Goal: Navigation & Orientation: Find specific page/section

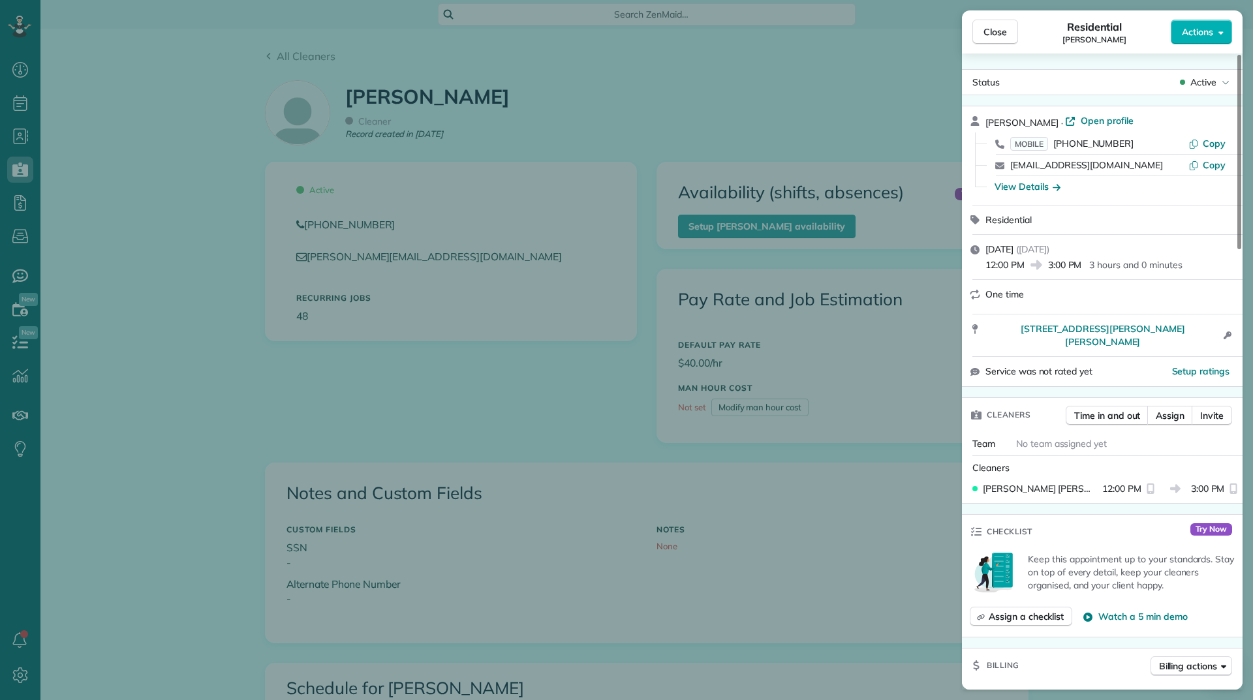
scroll to position [1244, 0]
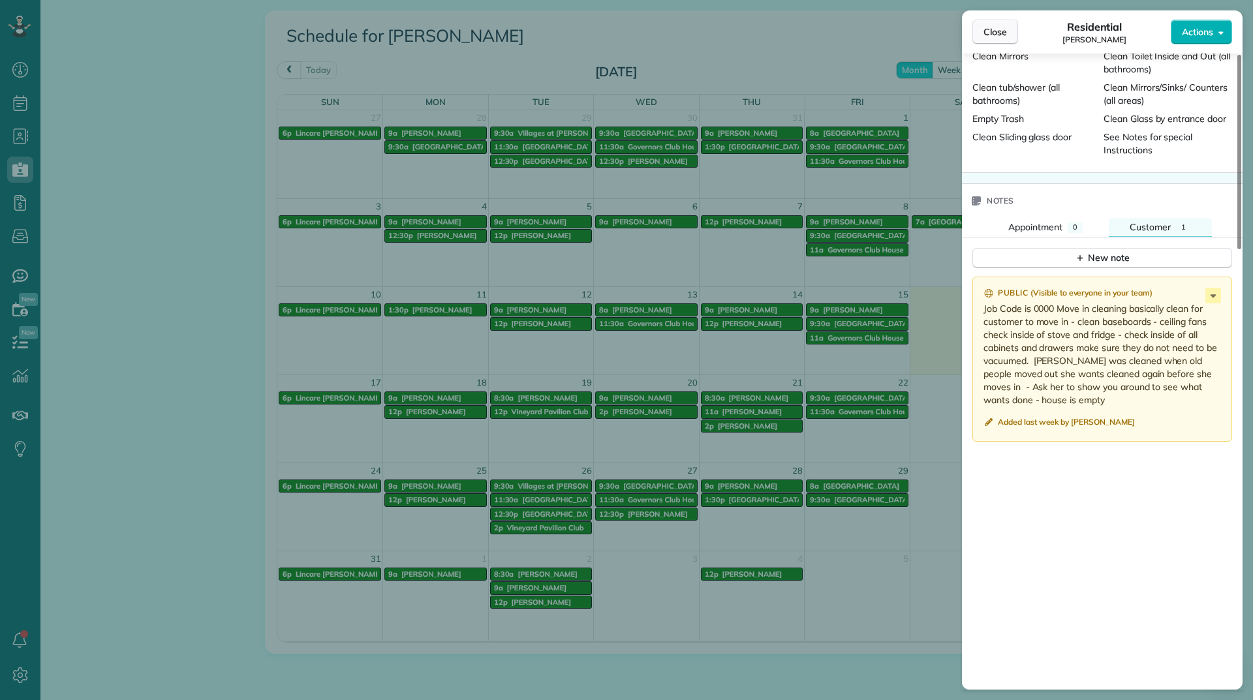
click at [979, 37] on button "Close" at bounding box center [995, 32] width 46 height 25
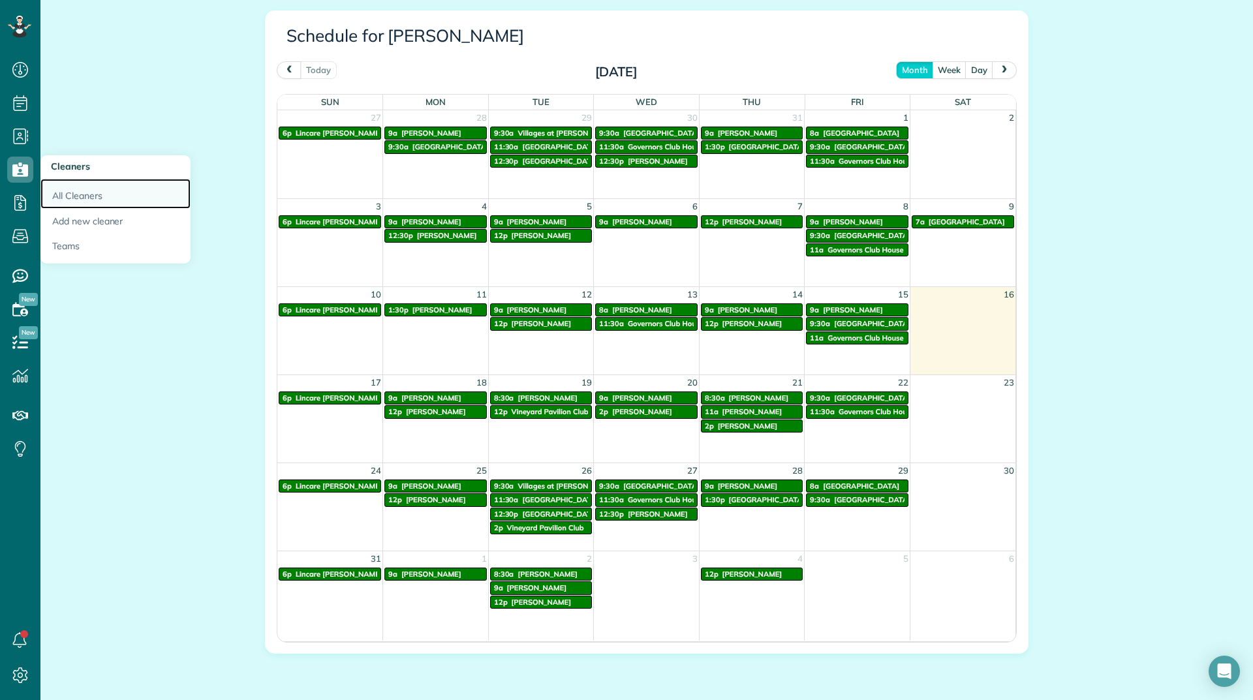
click at [82, 192] on link "All Cleaners" at bounding box center [115, 194] width 150 height 30
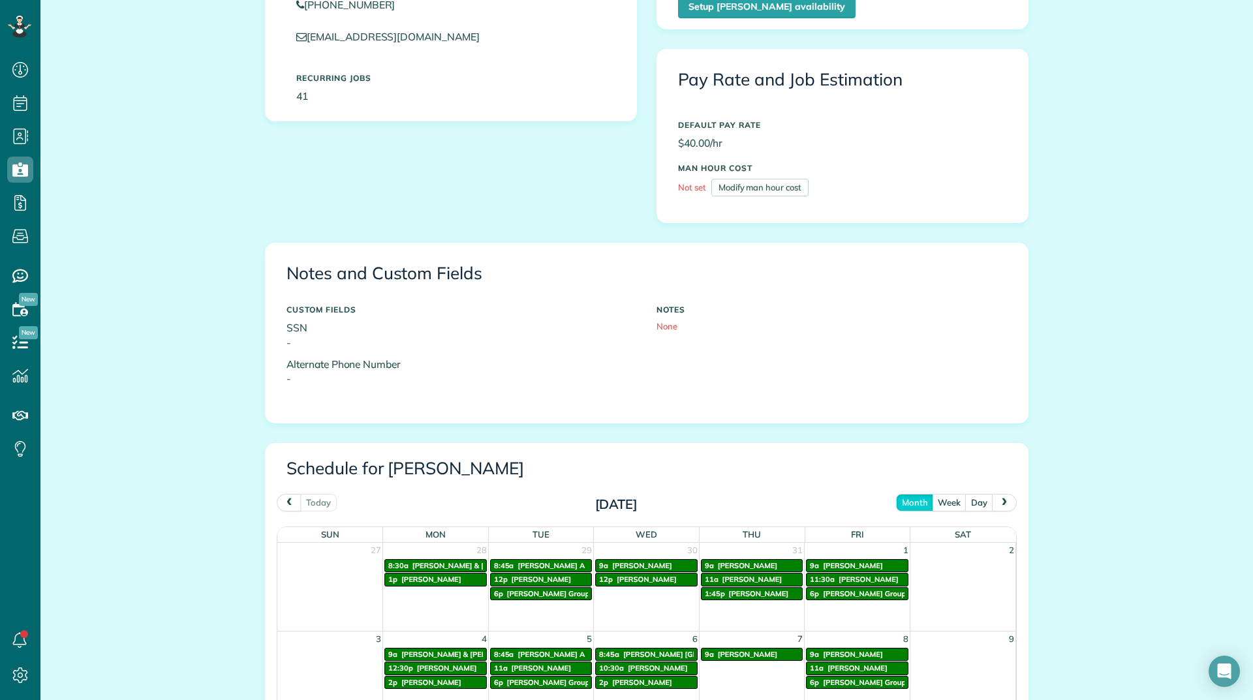
scroll to position [182, 0]
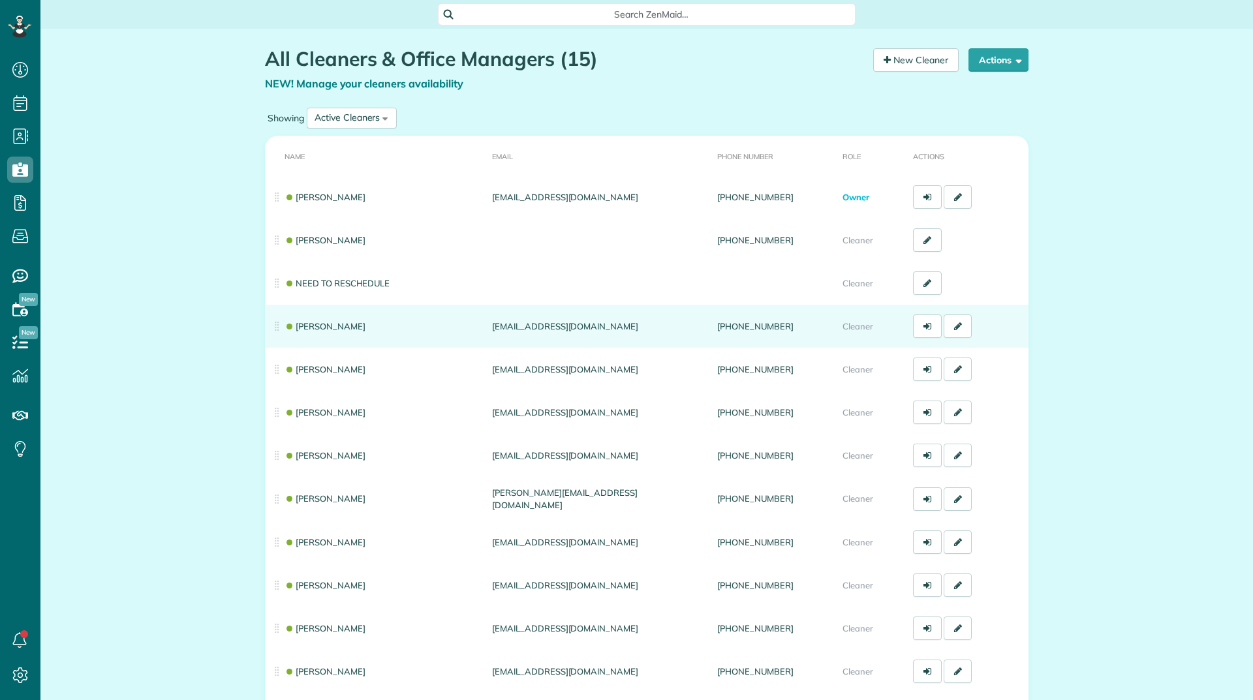
scroll to position [6, 6]
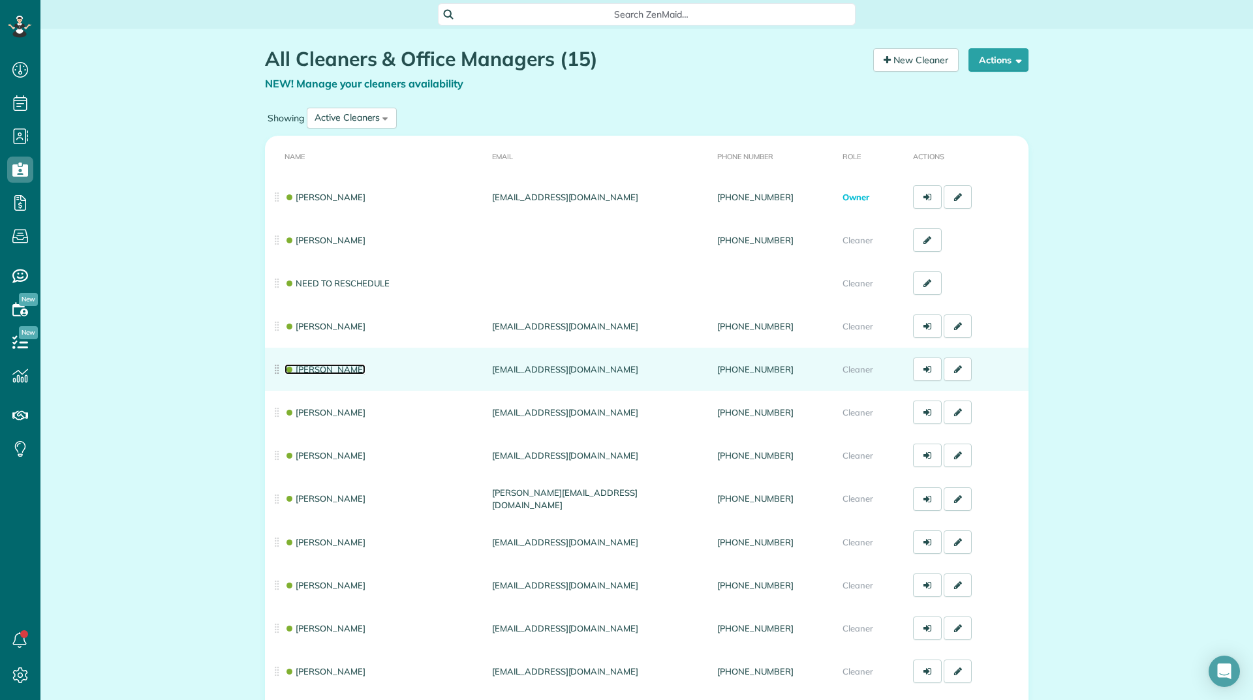
click at [322, 367] on link "Brittany Craig" at bounding box center [324, 369] width 81 height 10
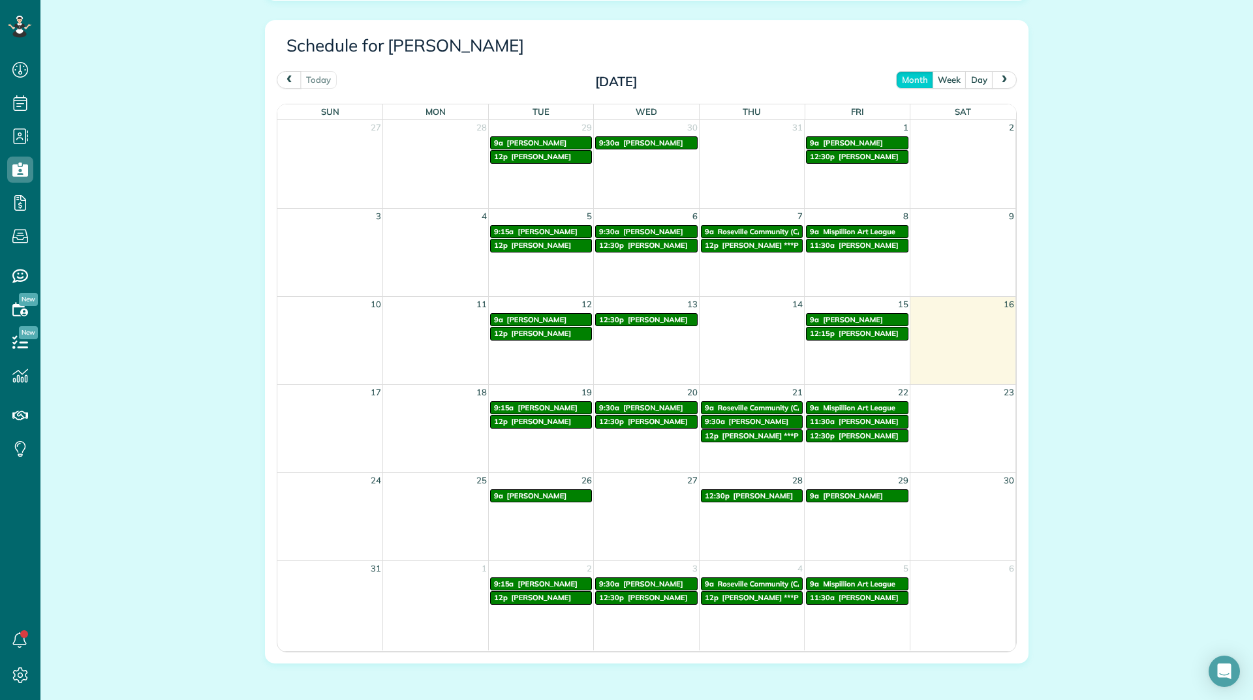
scroll to position [652, 0]
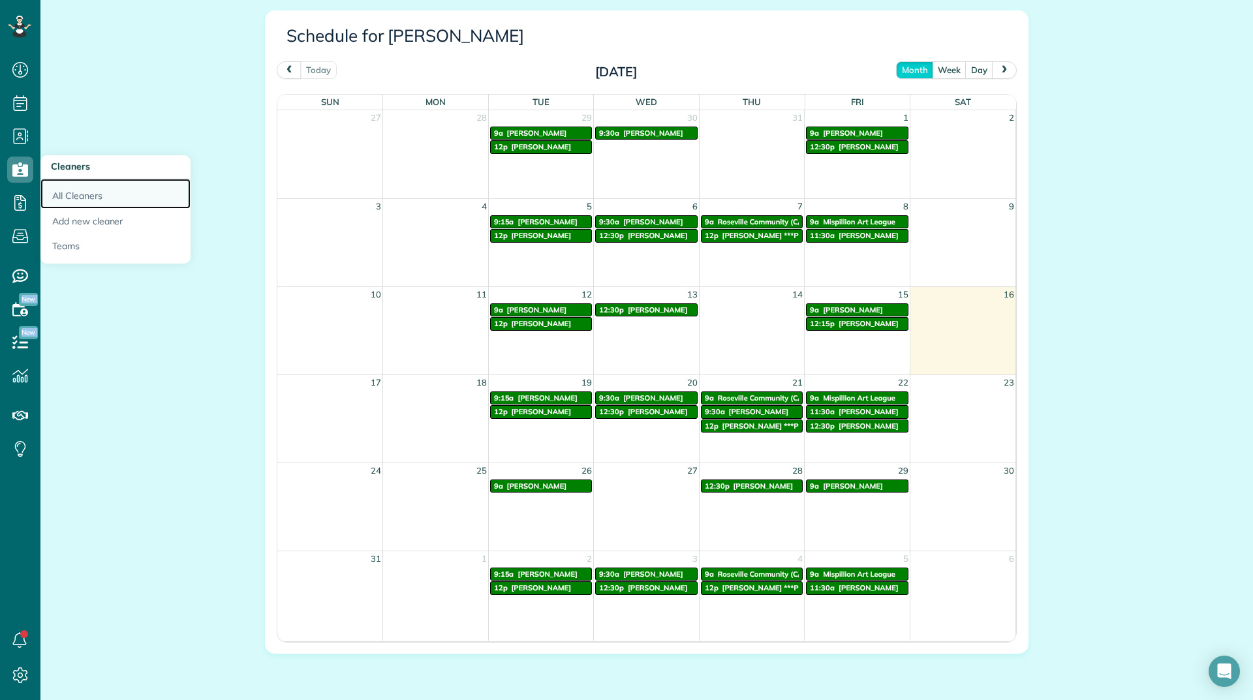
click at [45, 189] on link "All Cleaners" at bounding box center [115, 194] width 150 height 30
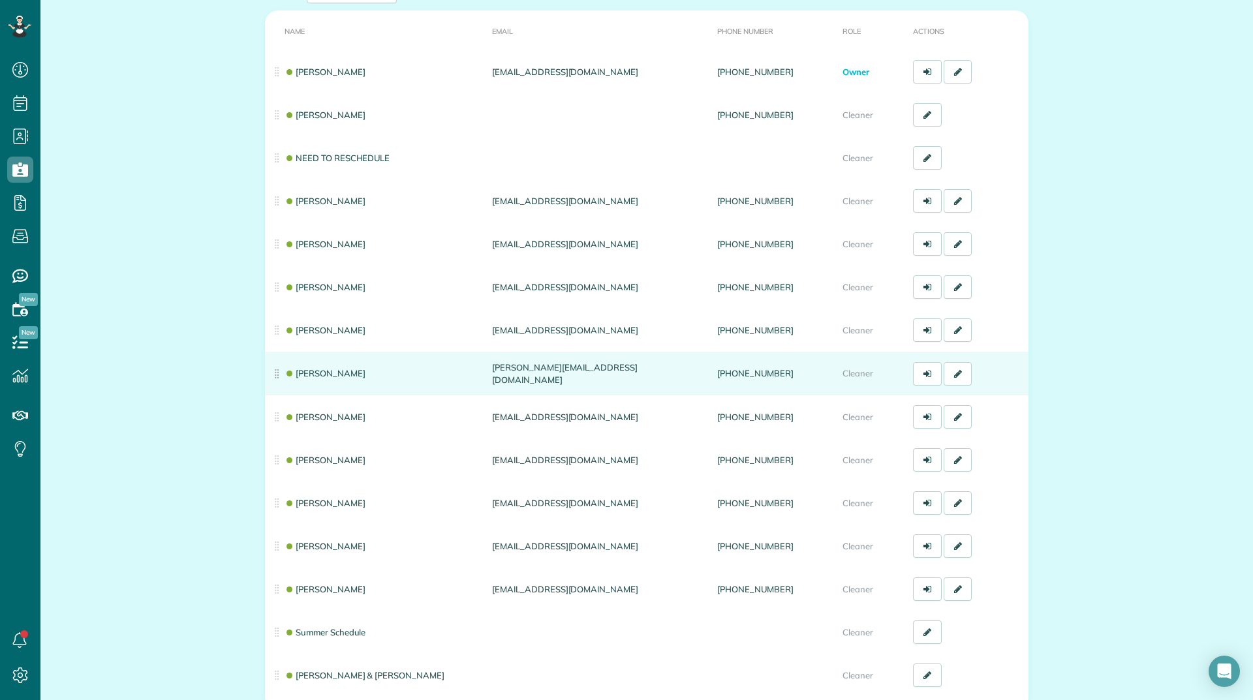
scroll to position [130, 0]
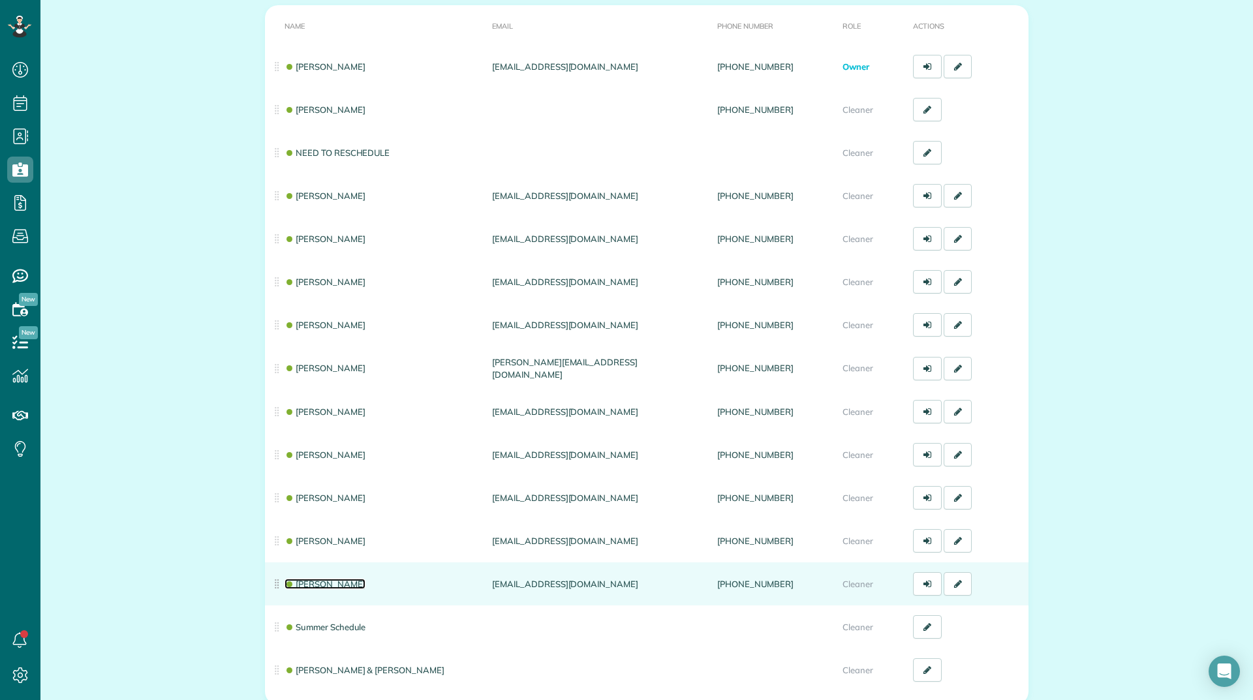
click at [298, 580] on link "[PERSON_NAME]" at bounding box center [324, 584] width 81 height 10
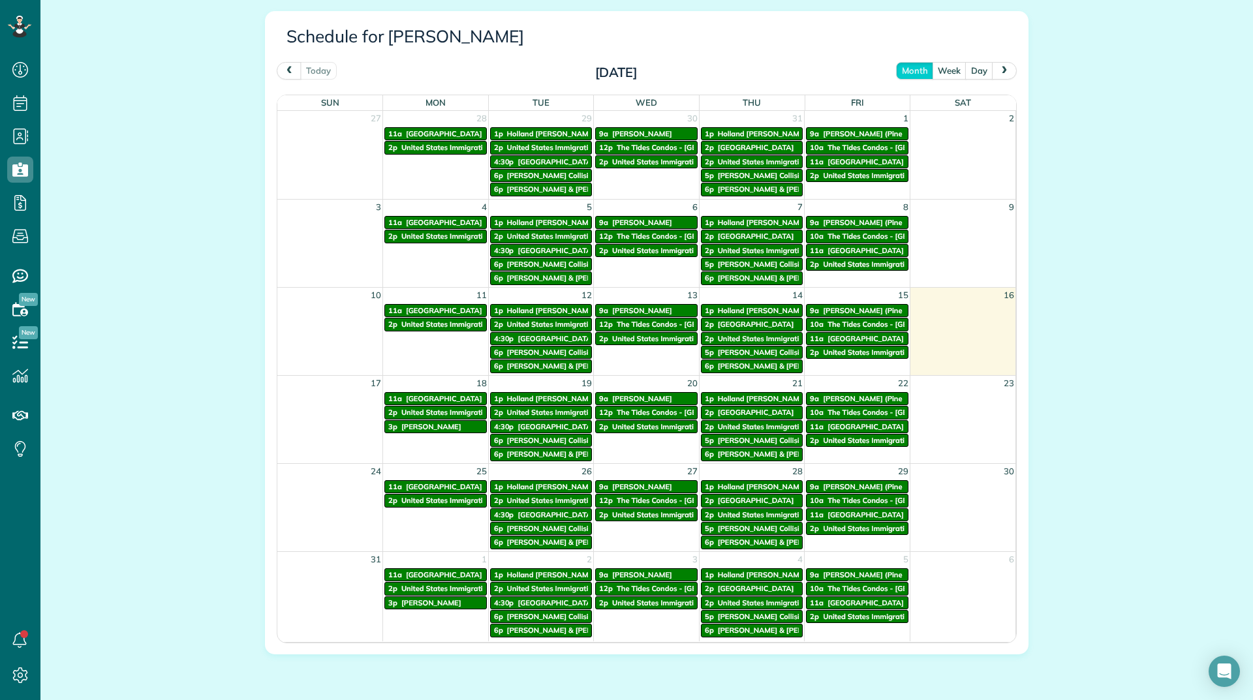
scroll to position [652, 0]
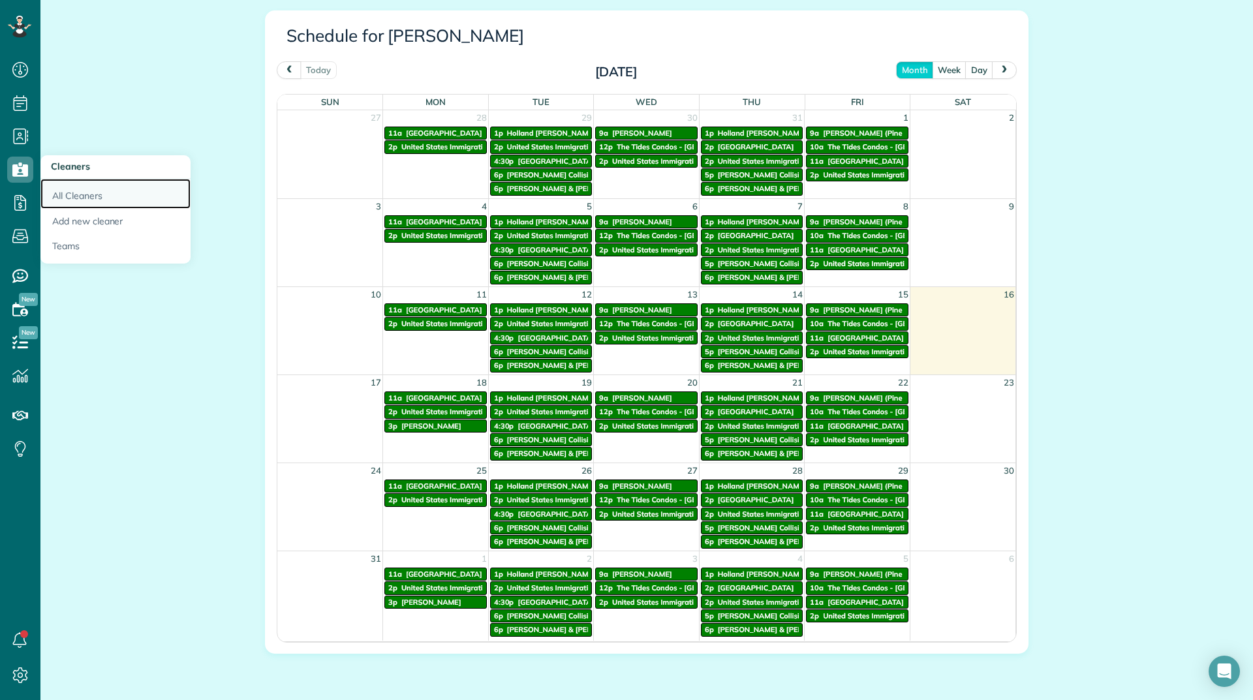
click at [70, 192] on link "All Cleaners" at bounding box center [115, 194] width 150 height 30
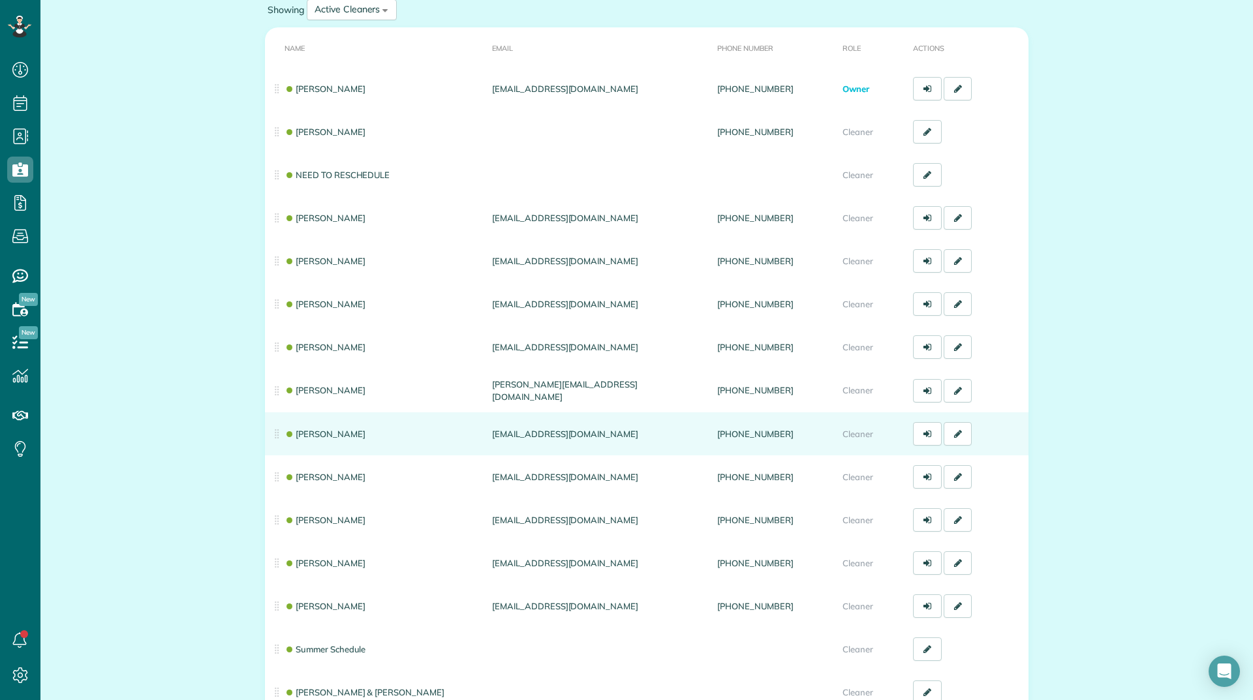
scroll to position [130, 0]
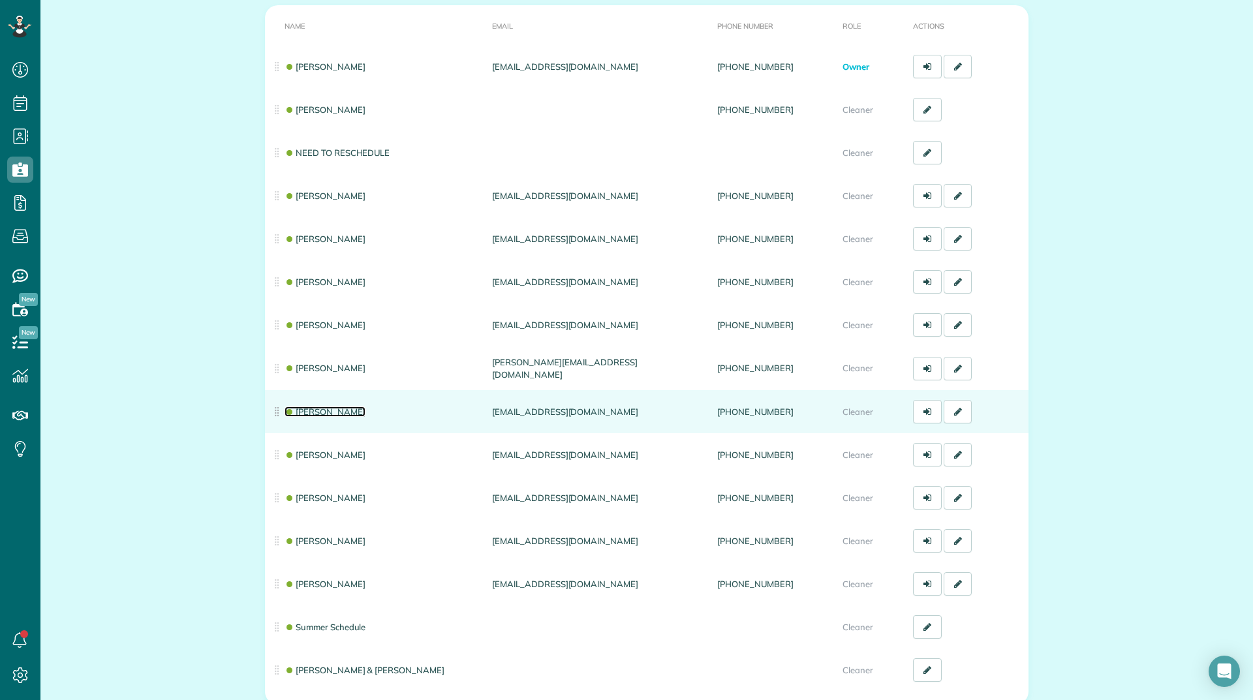
click at [330, 408] on link "[PERSON_NAME]" at bounding box center [324, 411] width 81 height 10
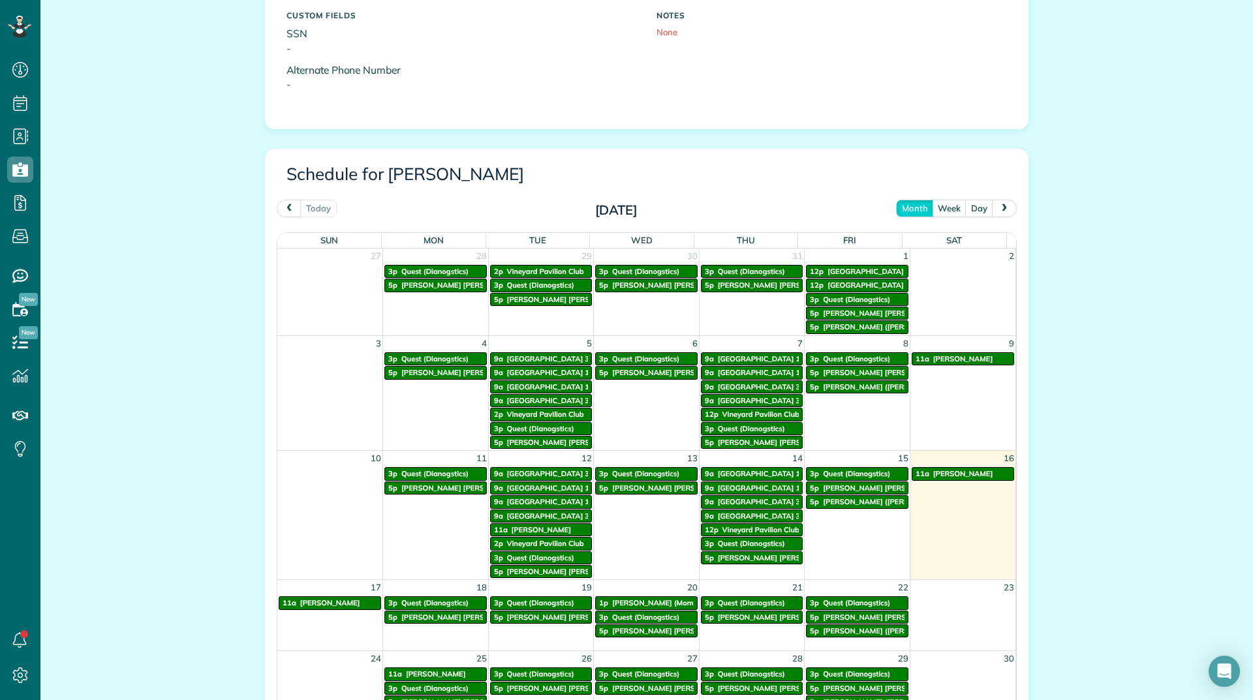
scroll to position [522, 0]
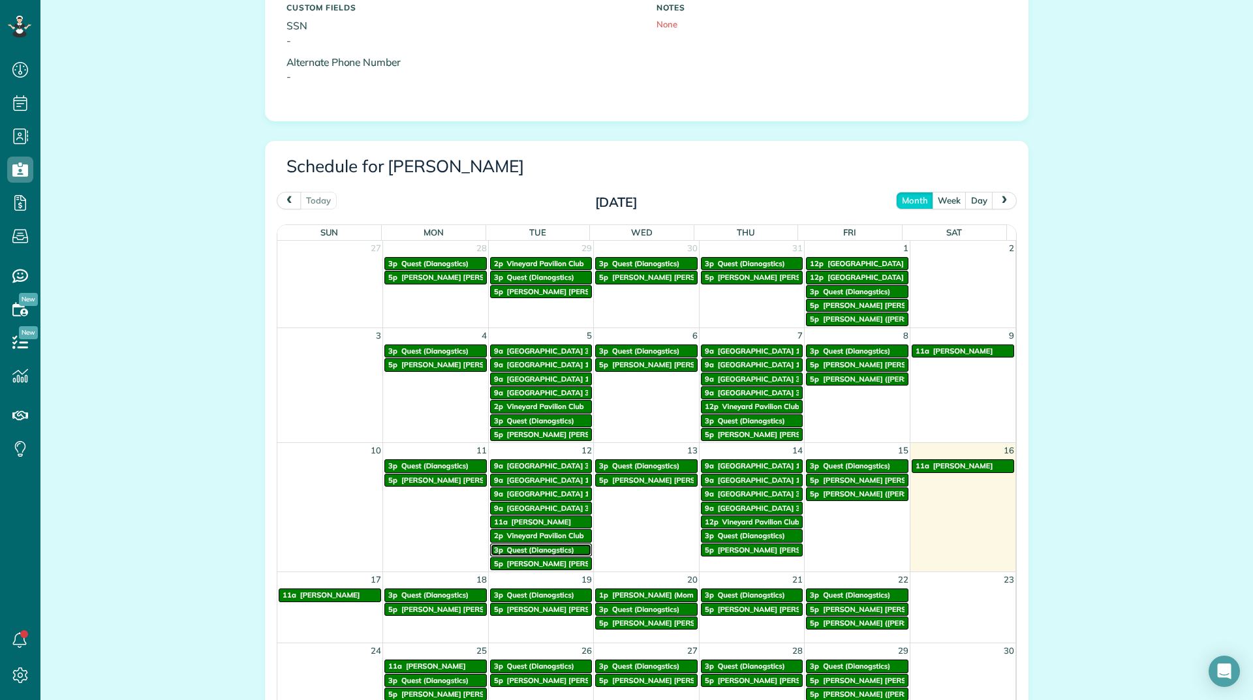
click at [542, 553] on span "Quest (Dianogstics)" at bounding box center [540, 549] width 67 height 9
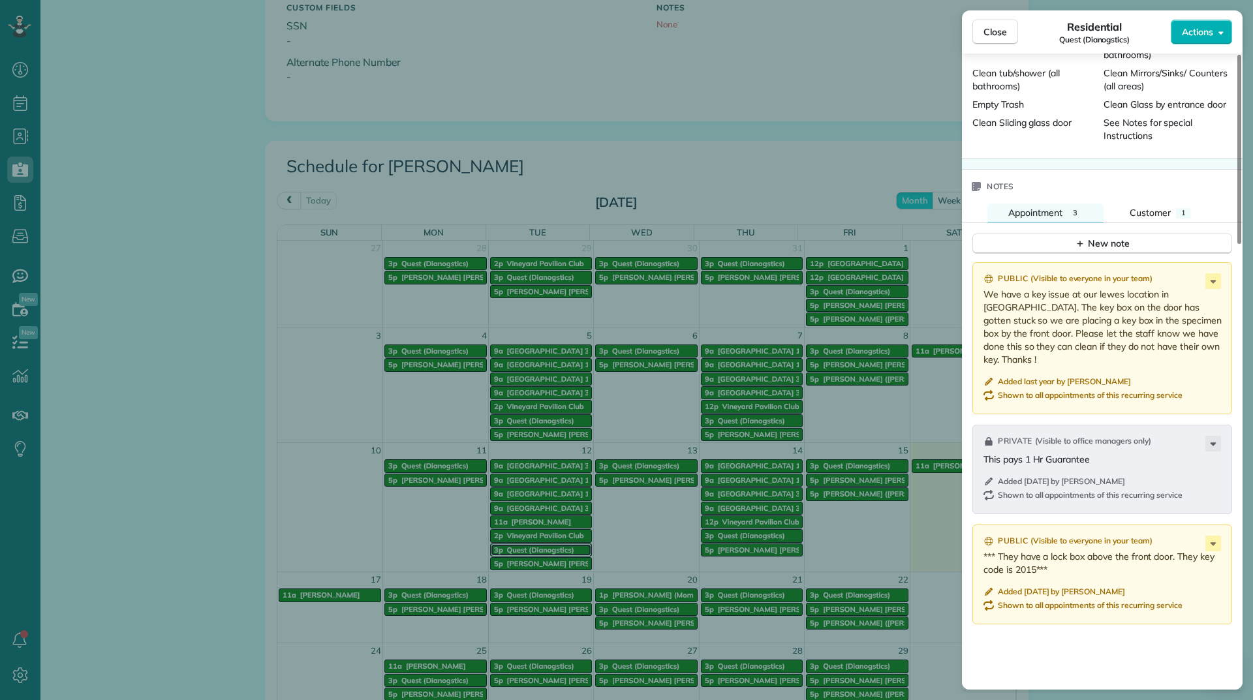
scroll to position [1242, 0]
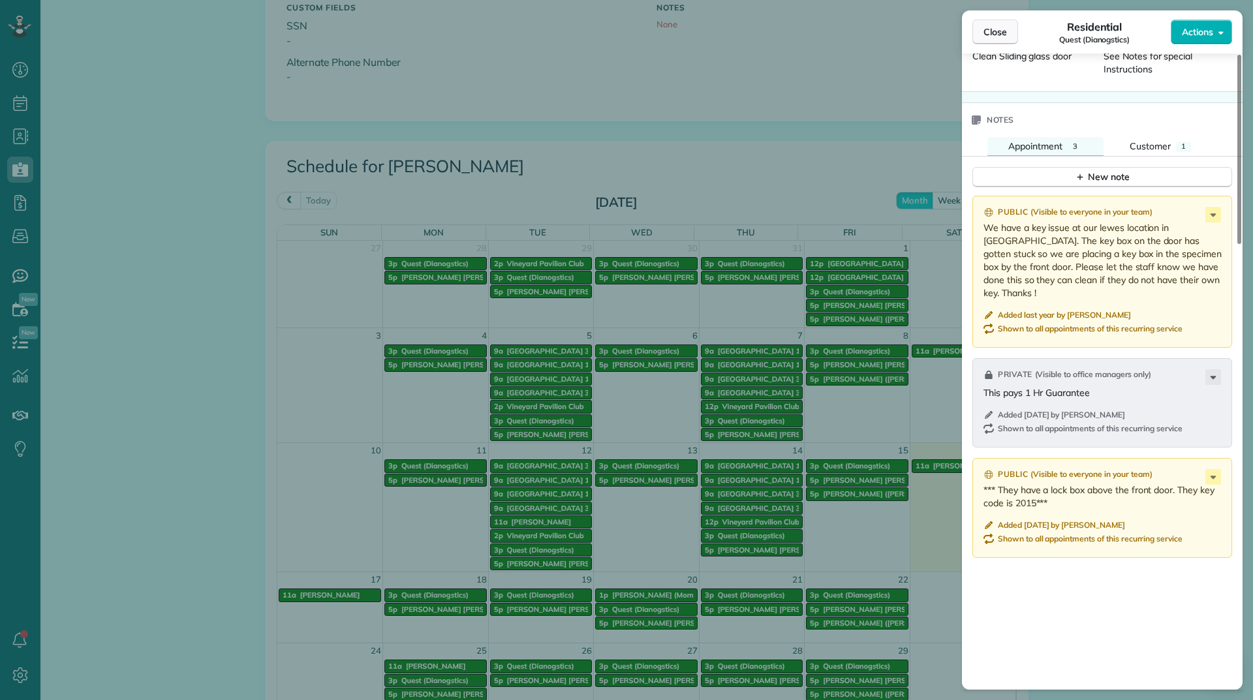
click at [1011, 37] on button "Close" at bounding box center [995, 32] width 46 height 25
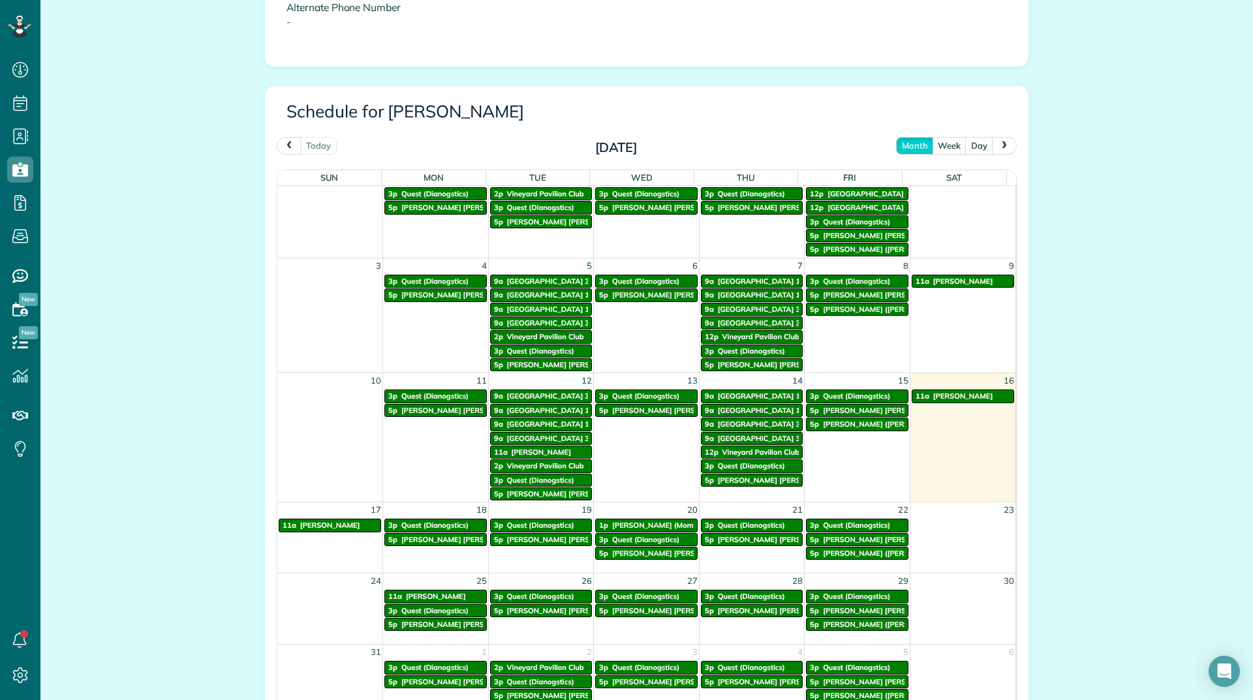
scroll to position [652, 0]
